Goal: Task Accomplishment & Management: Manage account settings

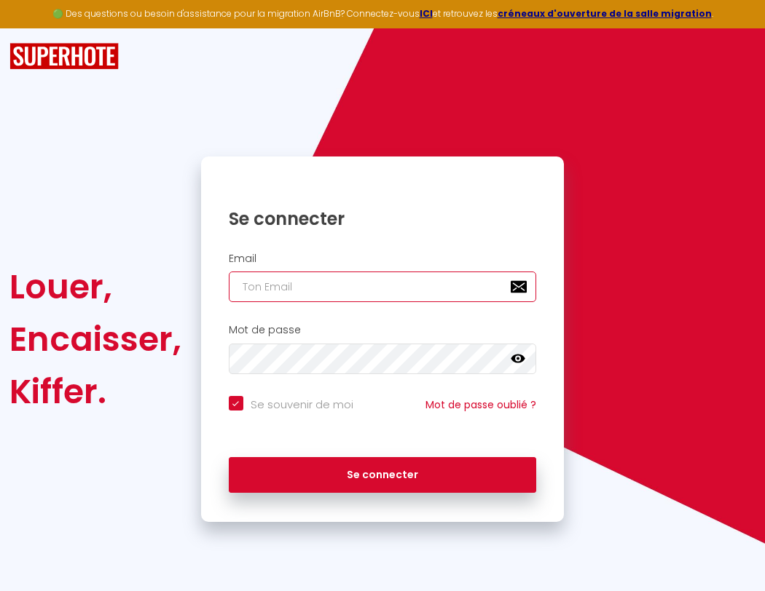
type input "s"
checkbox input "true"
type input "su"
checkbox input "true"
type input "sup"
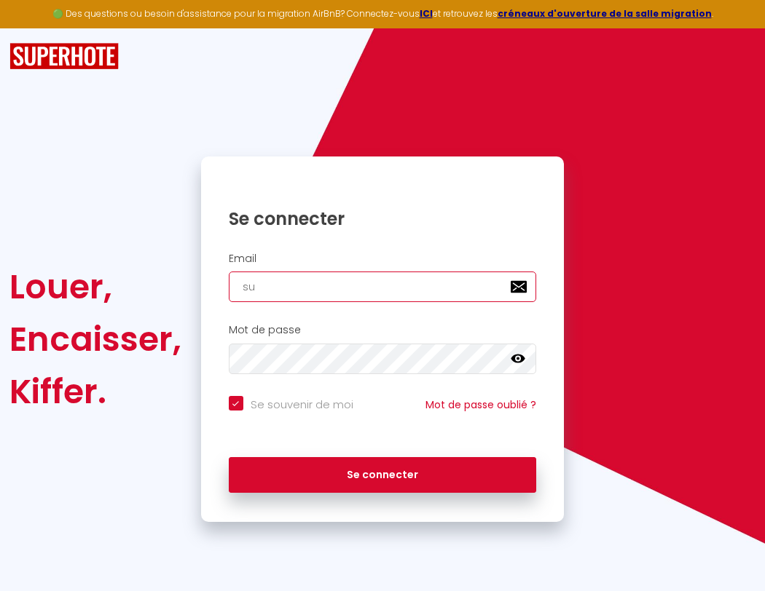
checkbox input "true"
type input "supe"
checkbox input "true"
type input "super"
checkbox input "true"
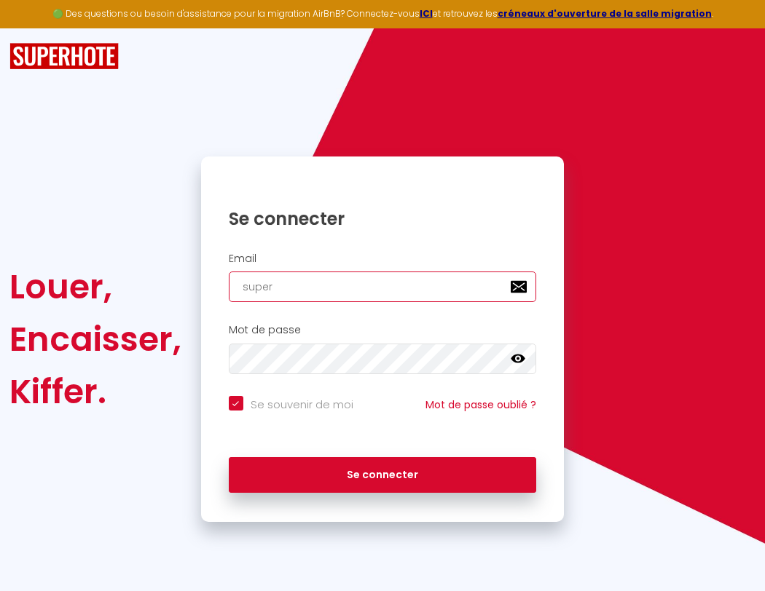
type input "superb"
checkbox input "true"
type input "superbo"
checkbox input "true"
type input "s"
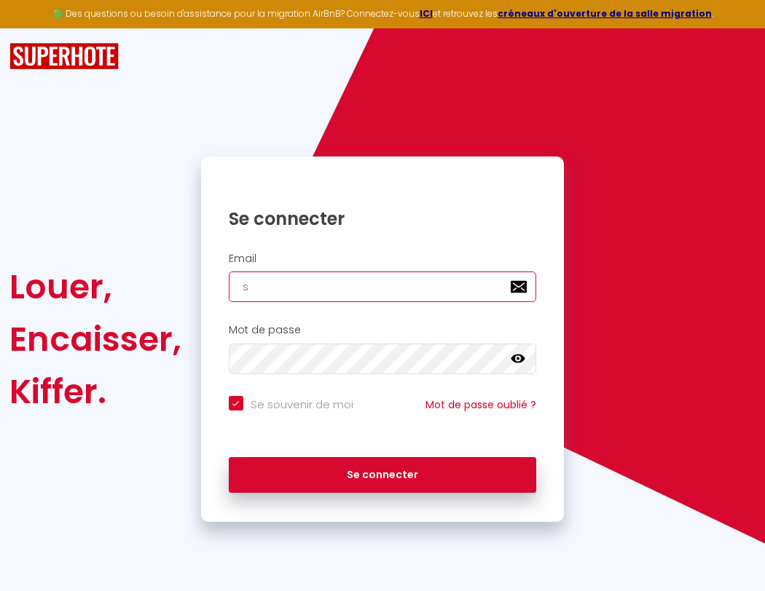
checkbox input "true"
type input "superbor"
checkbox input "true"
type input "su"
checkbox input "true"
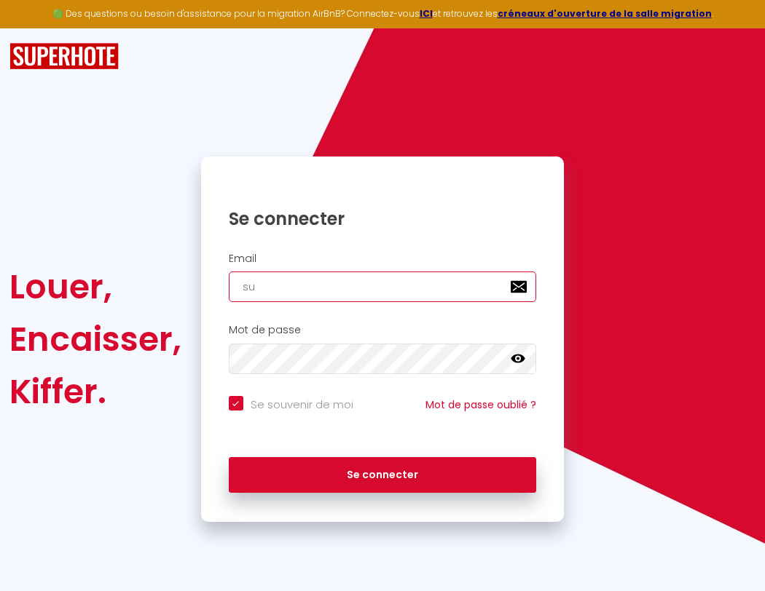
type input "superbord"
checkbox input "true"
type input "sup"
checkbox input "true"
type input "superborde"
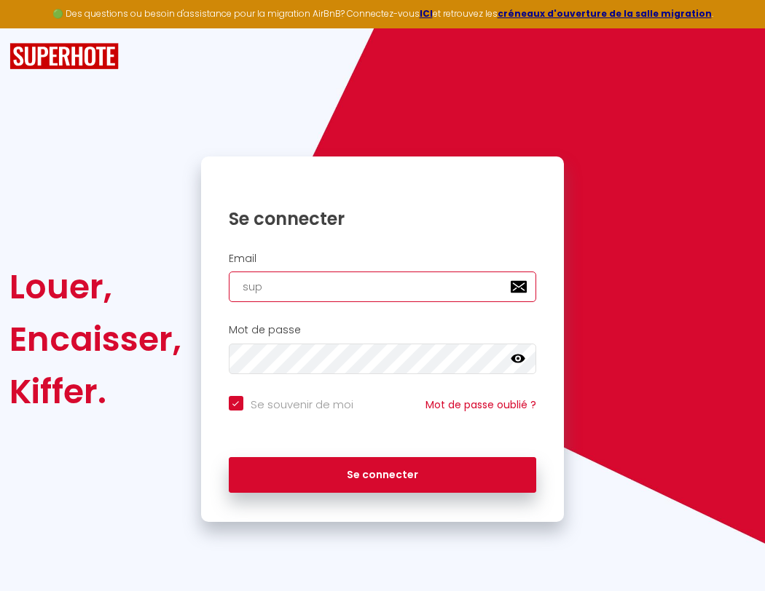
checkbox input "true"
type input "supe"
checkbox input "true"
type input "superbordea"
checkbox input "true"
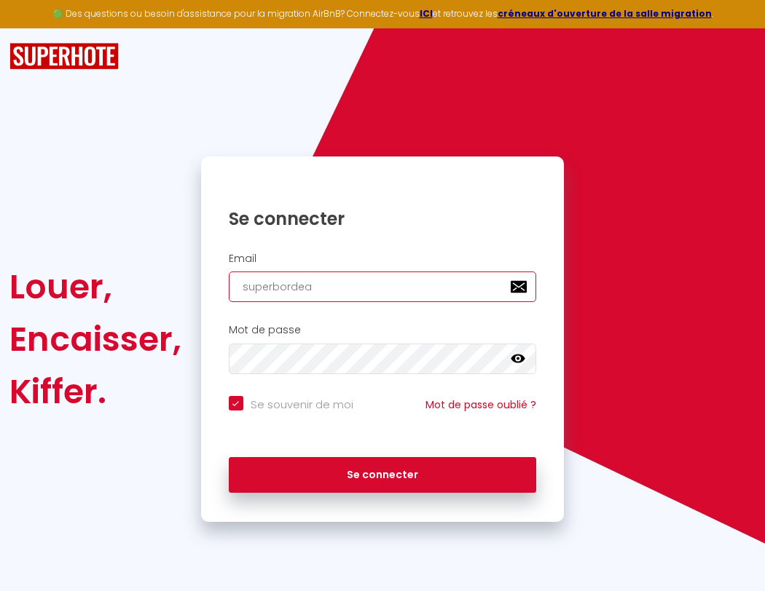
type input "super"
checkbox input "true"
type input "superbordeau"
checkbox input "true"
type input "superb"
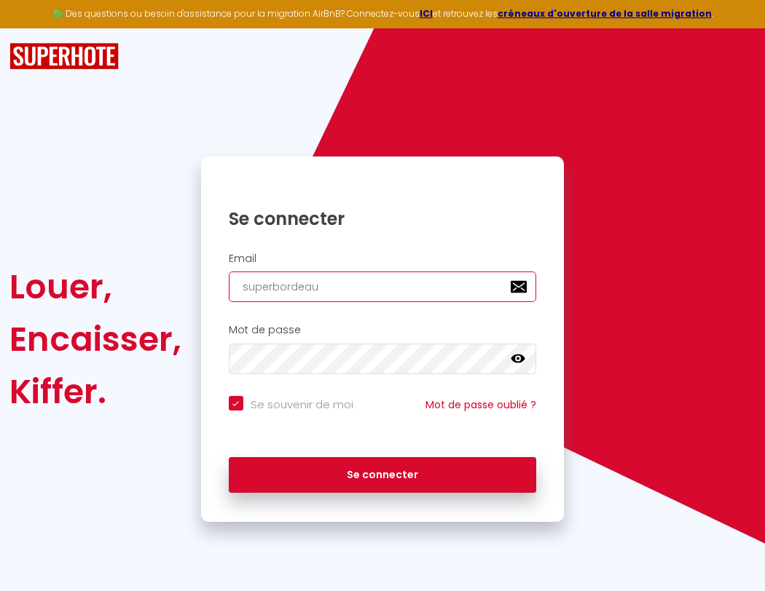
checkbox input "true"
type input "superbordeaux"
checkbox input "true"
type input "superbo"
checkbox input "true"
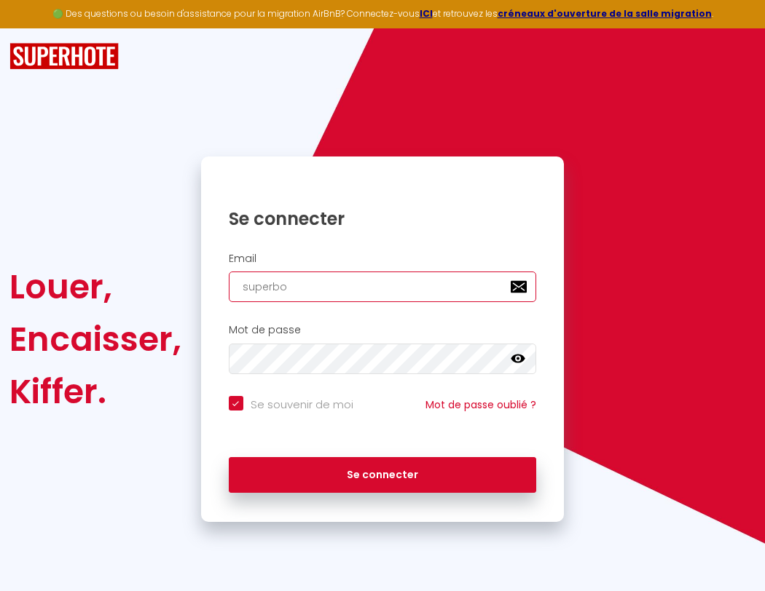
type input "superbordeaux@"
checkbox input "true"
type input "s"
checkbox input "true"
type input "su"
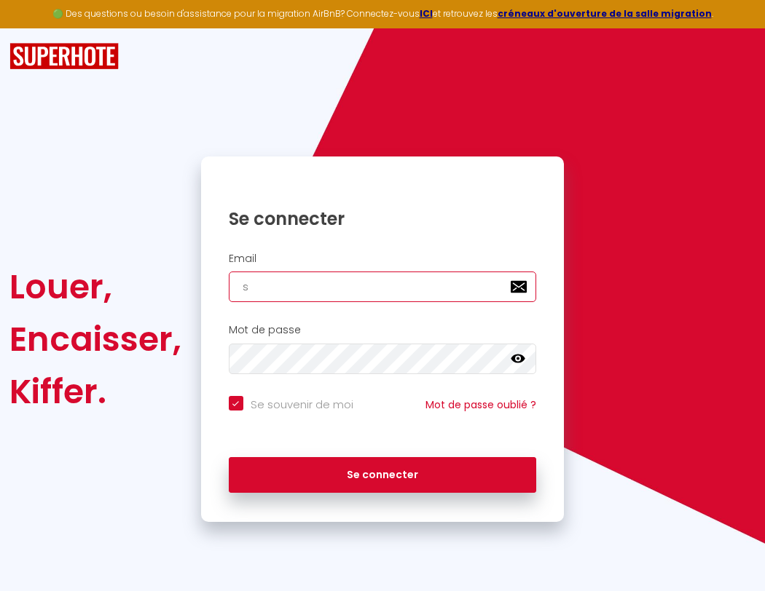
checkbox input "true"
type input "superbordeaux@g"
checkbox input "true"
type input "sup"
checkbox input "true"
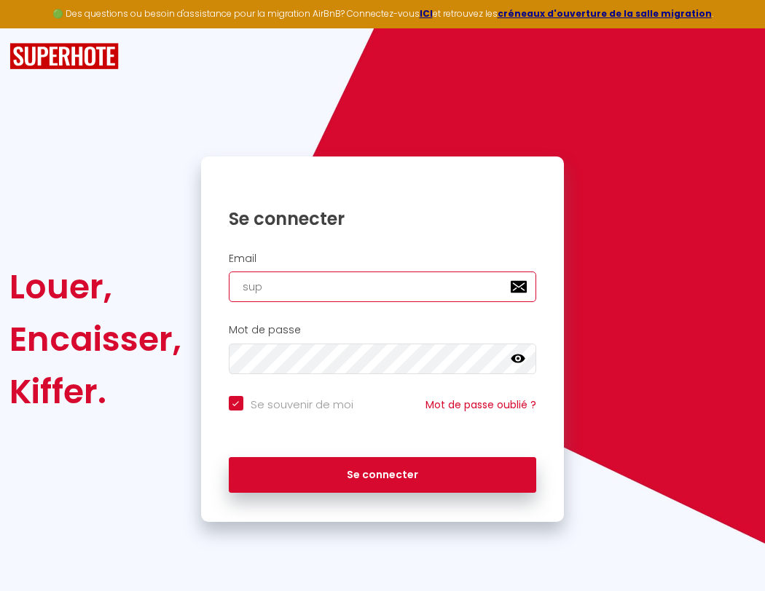
type input "superbordeaux@gm"
checkbox input "true"
type input "superbordeaux@gma"
checkbox input "true"
type input "superbordeaux@gmai"
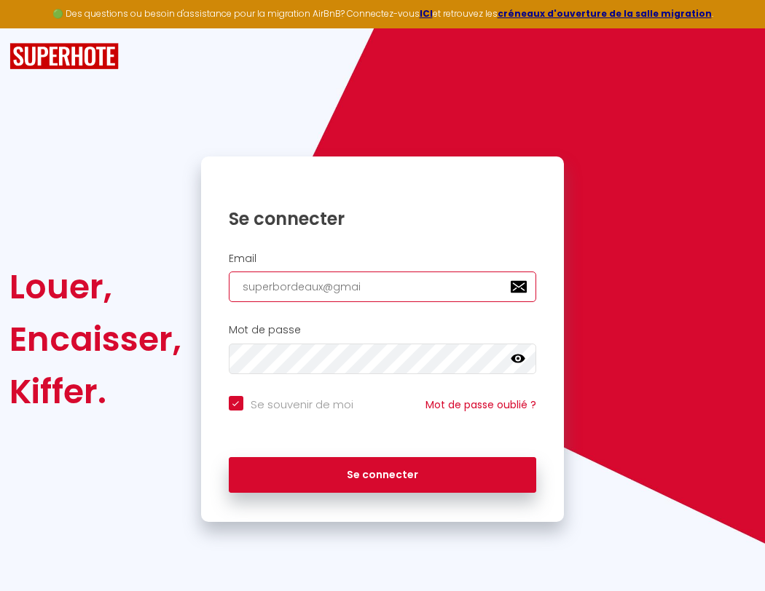
checkbox input "true"
type input "superbordeau"
checkbox input "true"
type input "[EMAIL_ADDRESS]"
checkbox input "true"
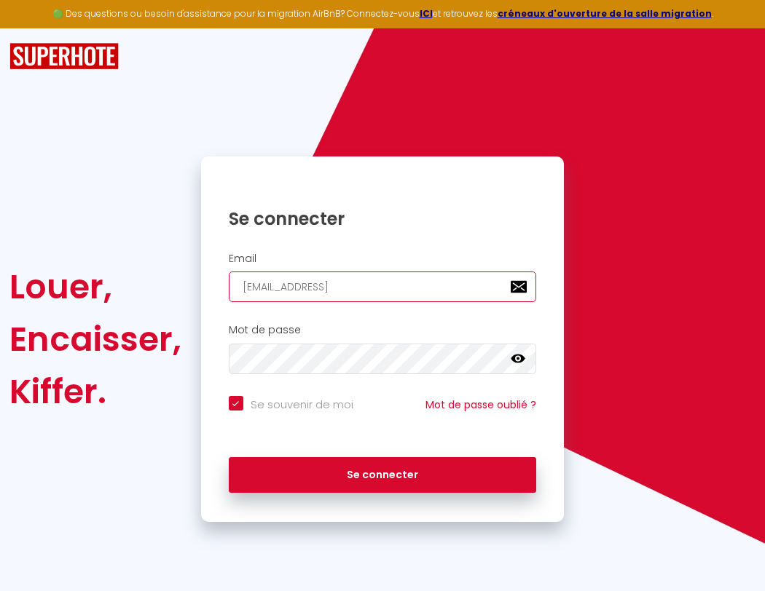
type input "superbordeaux"
checkbox input "true"
